Goal: Check status

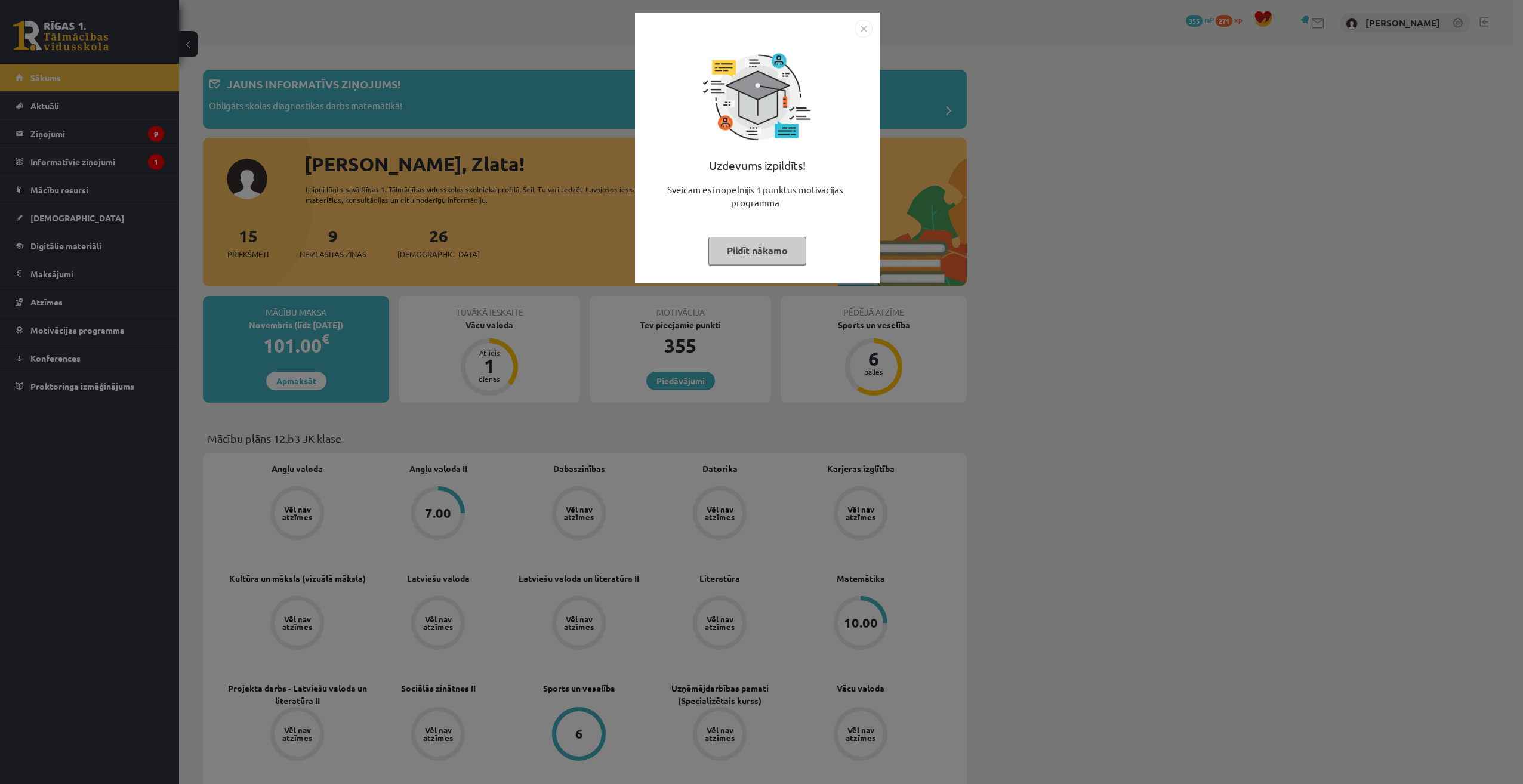
click at [870, 30] on img "Close" at bounding box center [863, 28] width 17 height 17
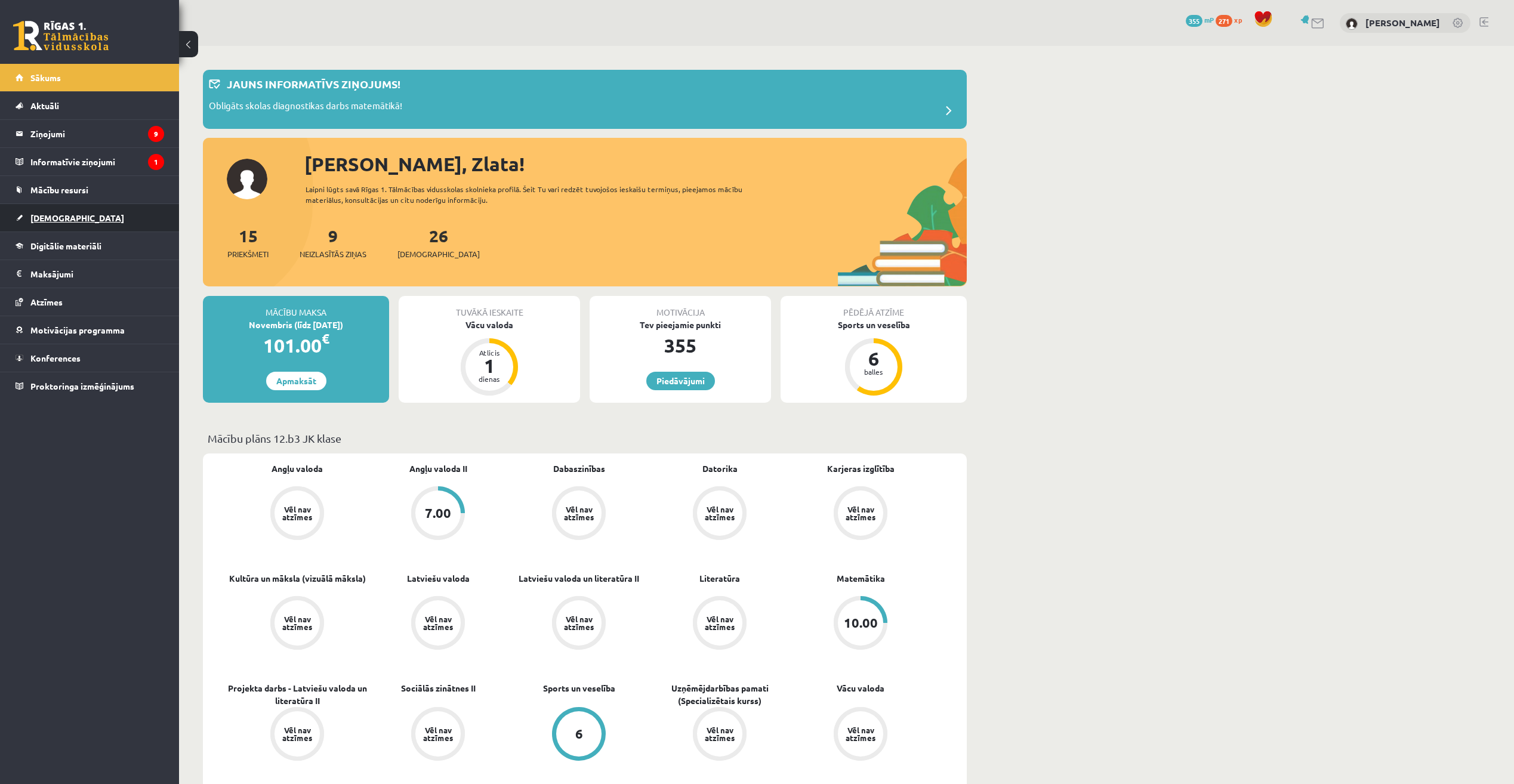
click at [78, 208] on link "[DEMOGRAPHIC_DATA]" at bounding box center [89, 218] width 149 height 27
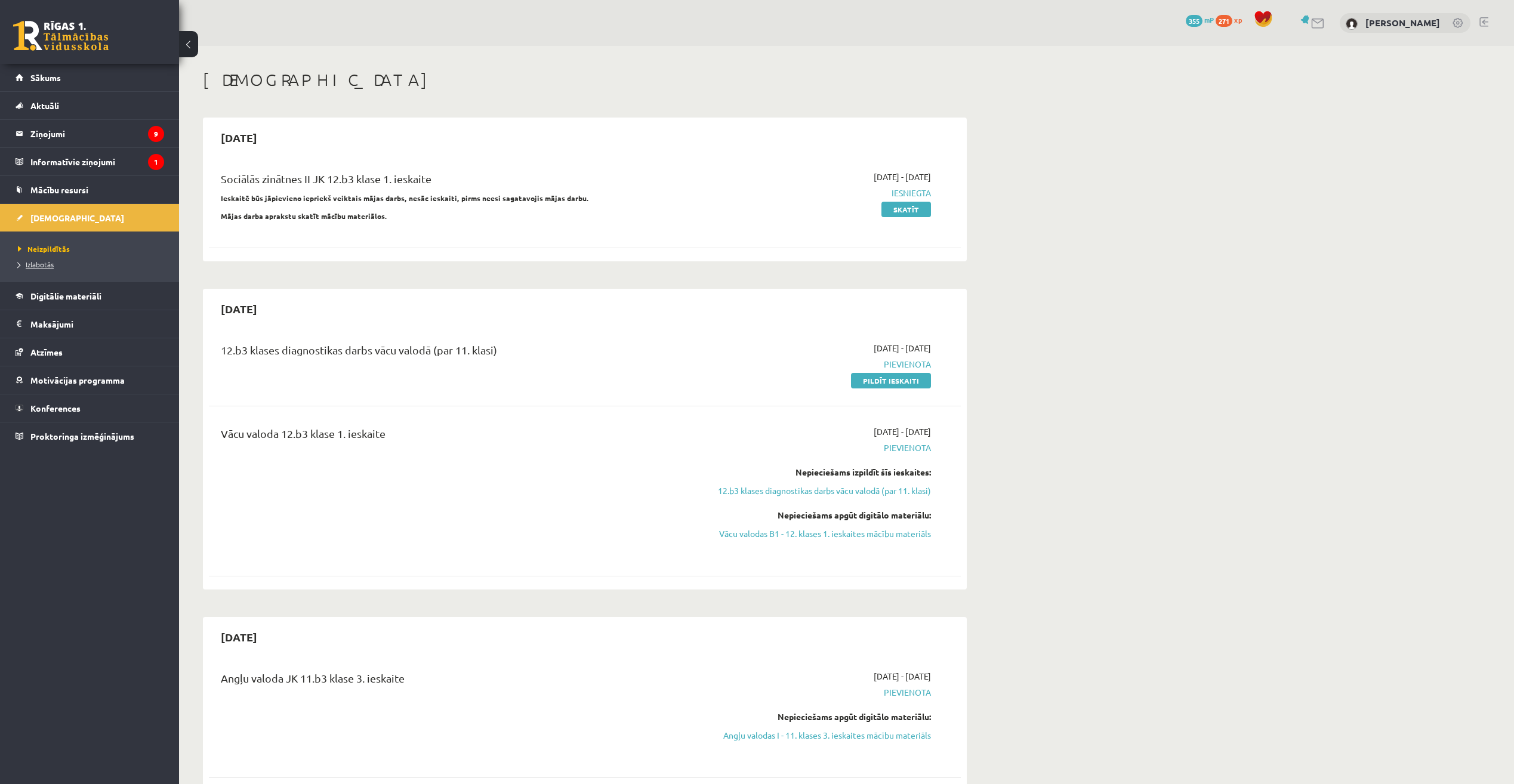
click at [81, 261] on link "Izlabotās" at bounding box center [92, 264] width 150 height 11
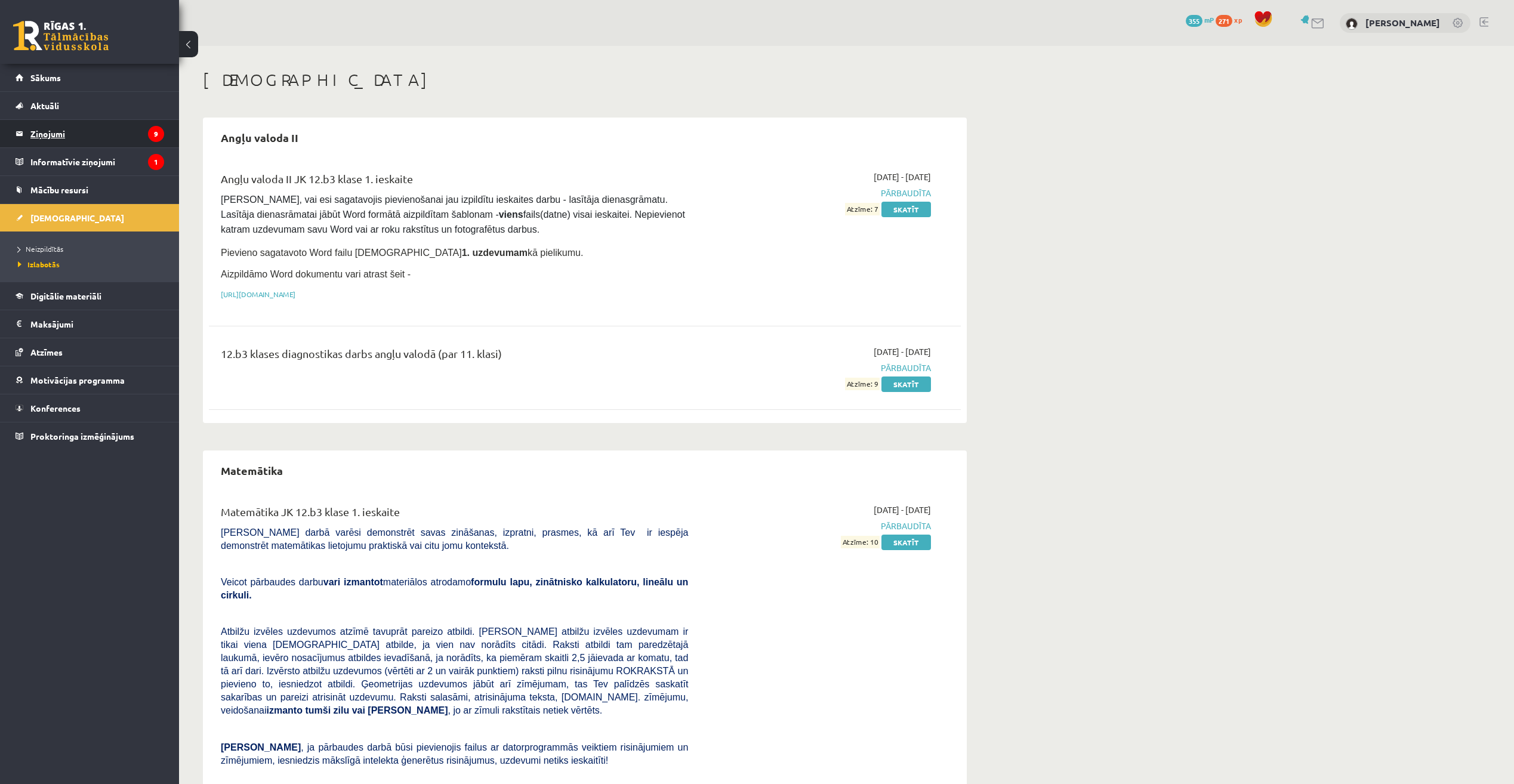
click at [101, 141] on legend "Ziņojumi 9" at bounding box center [97, 133] width 134 height 27
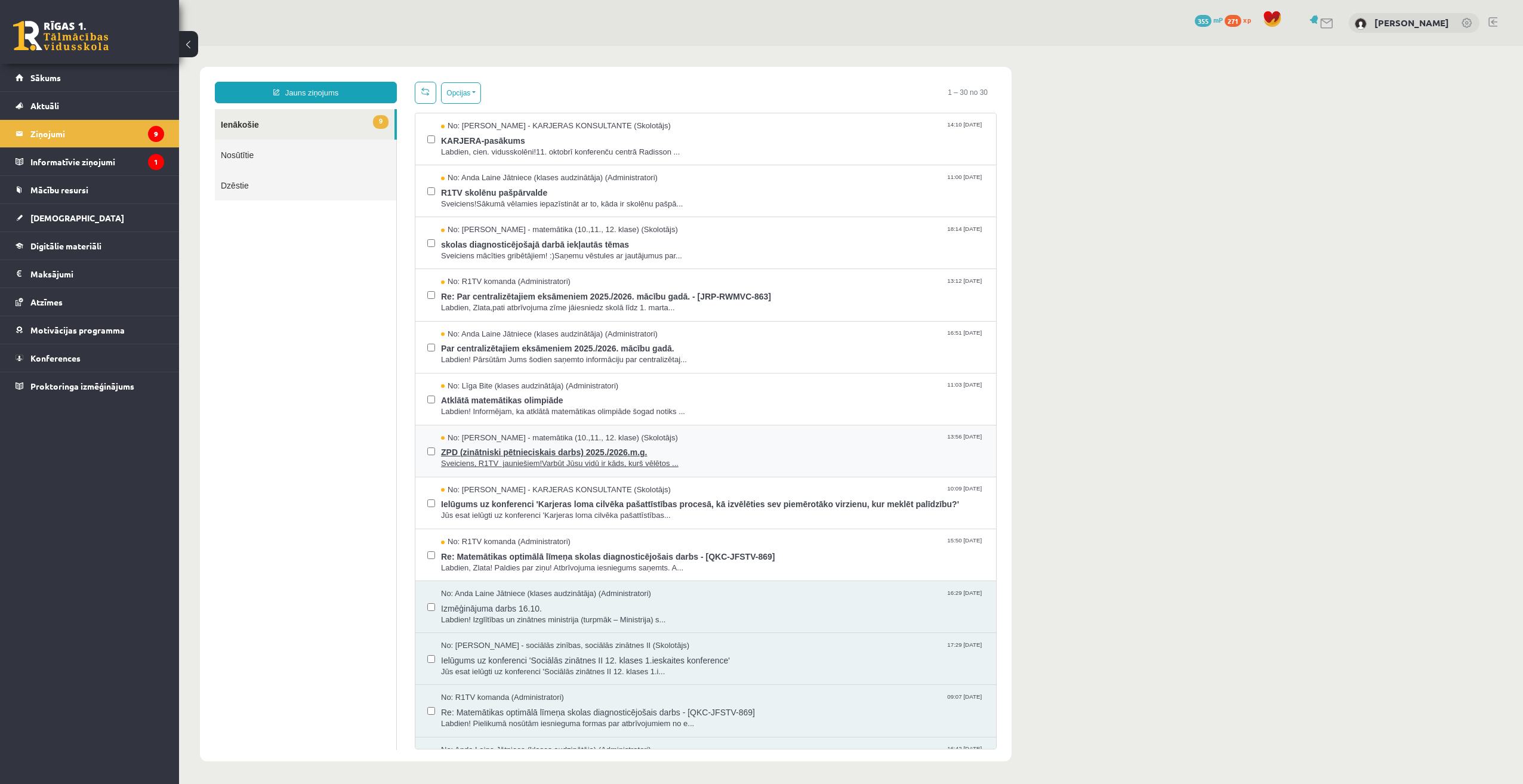
click at [648, 459] on span "Sveiciens, R1TV jauniešiem!Varbūt Jūsu vidū ir kāds, kurš vēlētos ..." at bounding box center [712, 464] width 543 height 12
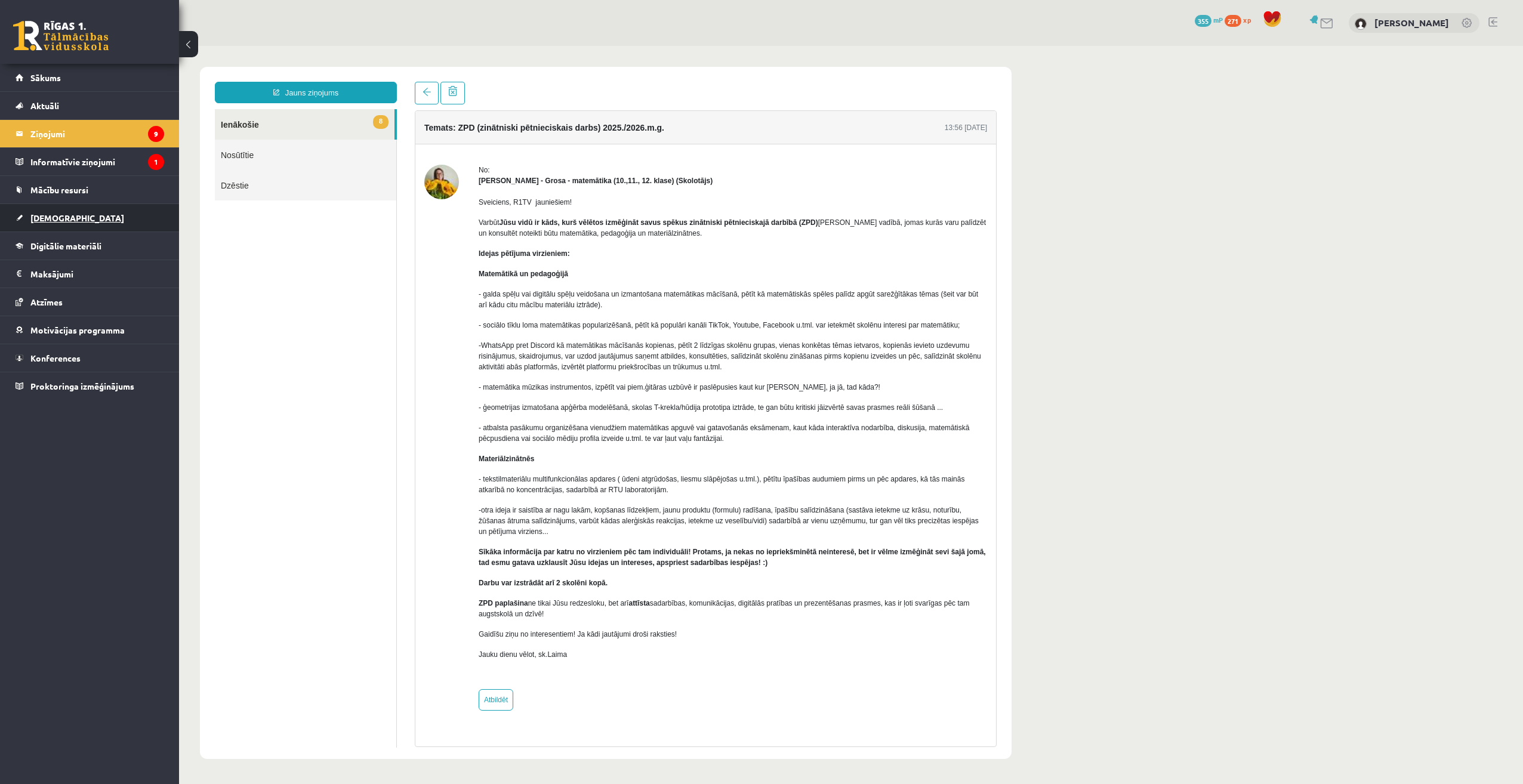
click at [74, 218] on link "[DEMOGRAPHIC_DATA]" at bounding box center [89, 218] width 149 height 27
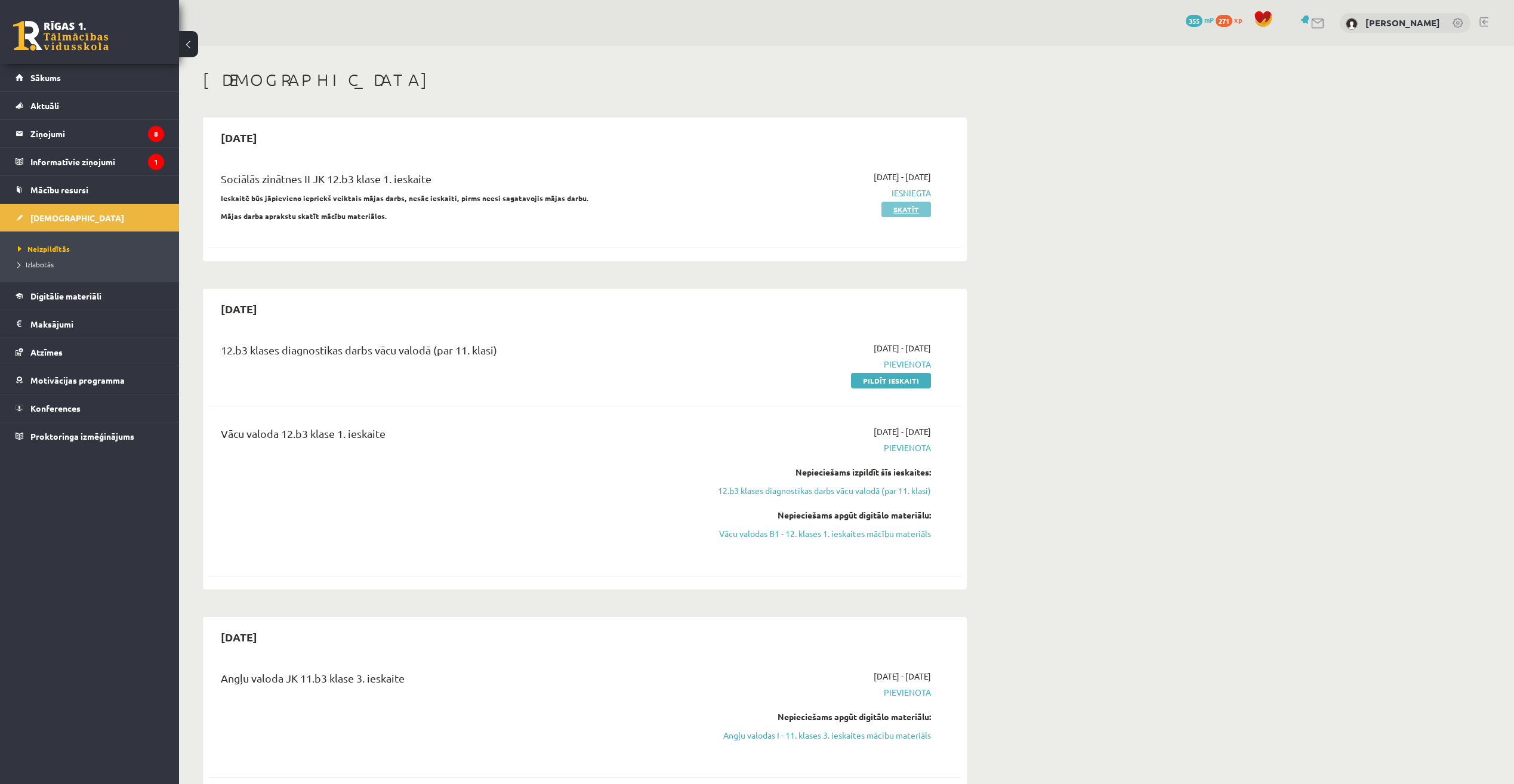
click at [884, 210] on link "Skatīt" at bounding box center [906, 210] width 50 height 16
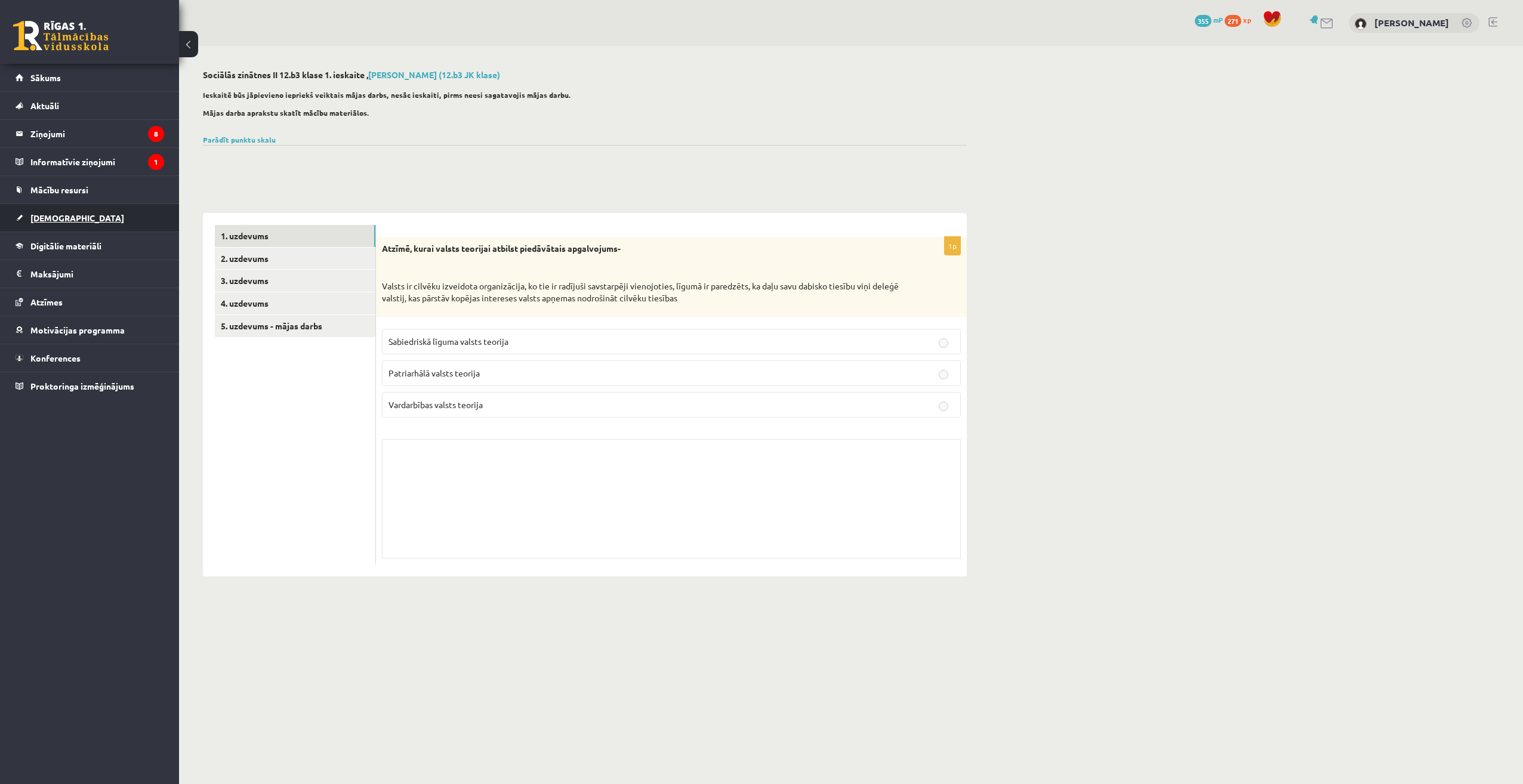
click at [56, 218] on span "[DEMOGRAPHIC_DATA]" at bounding box center [77, 218] width 93 height 11
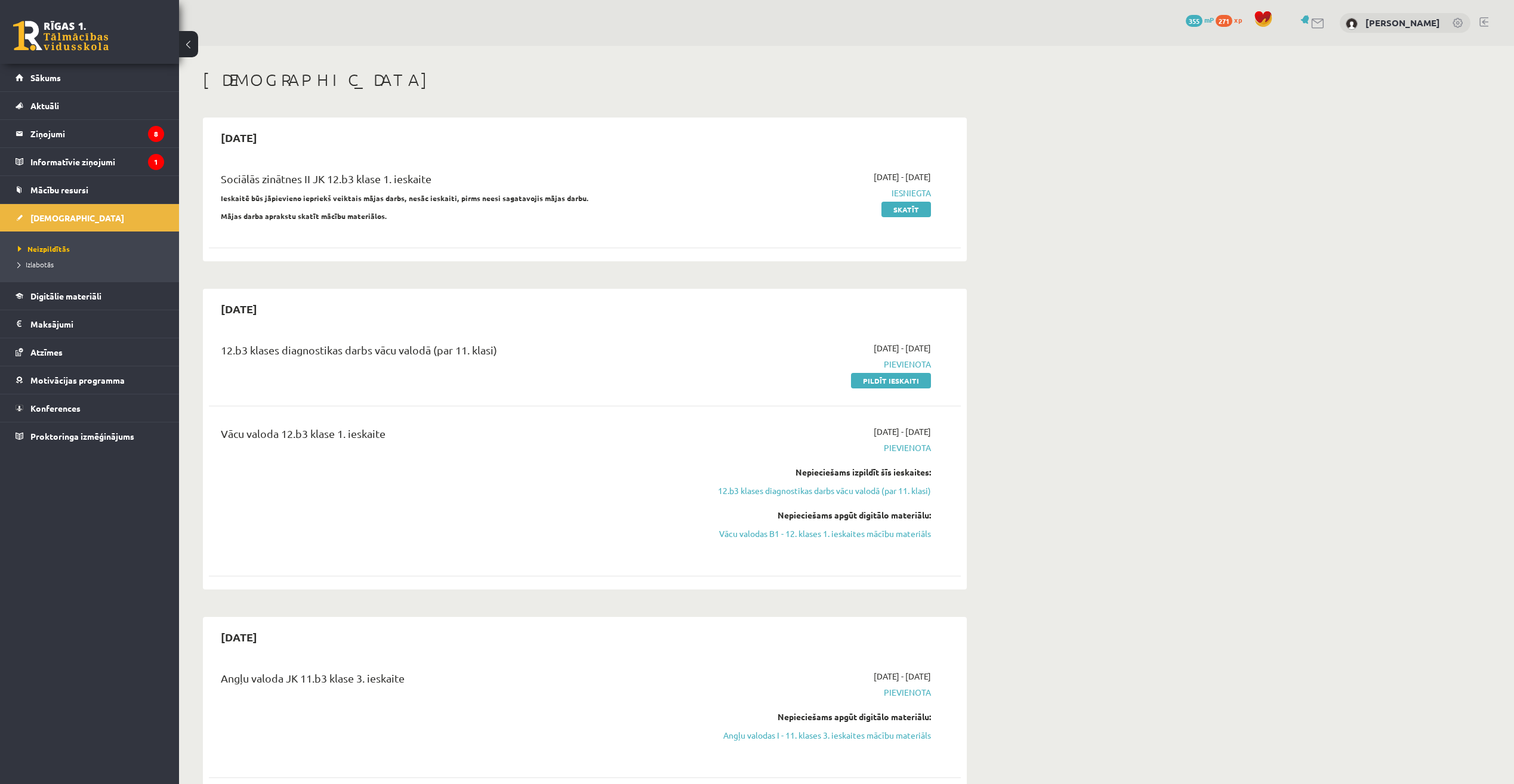
click at [517, 525] on div "Vācu valoda 12.b3 klase 1. ieskaite" at bounding box center [454, 491] width 485 height 131
